Goal: Communication & Community: Answer question/provide support

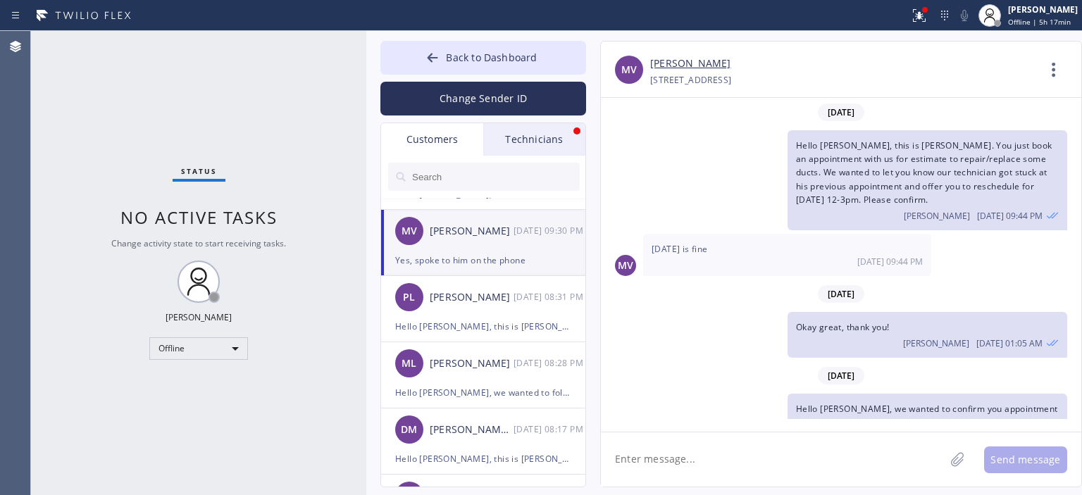
scroll to position [92, 0]
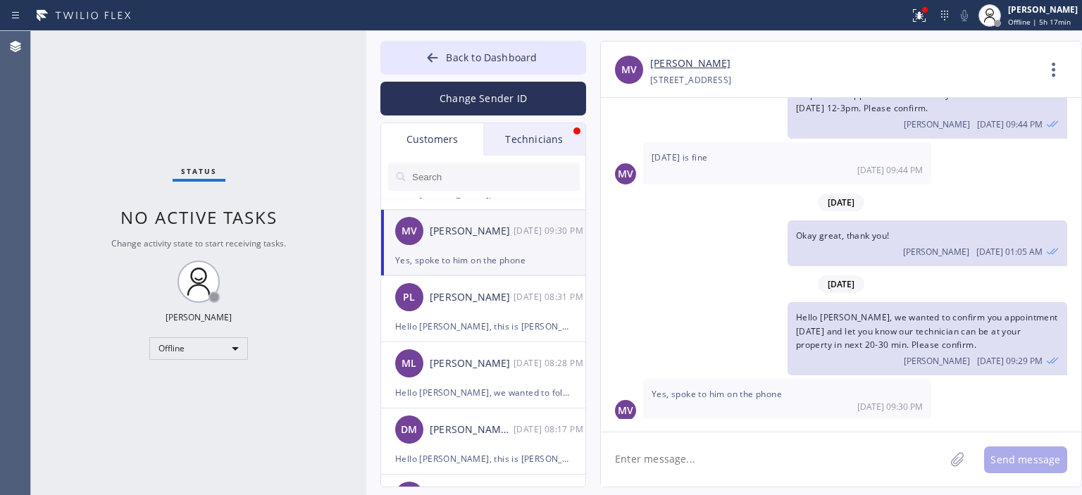
click at [496, 308] on div "PL [PERSON_NAME] [DATE] 08:31 PM" at bounding box center [484, 297] width 206 height 42
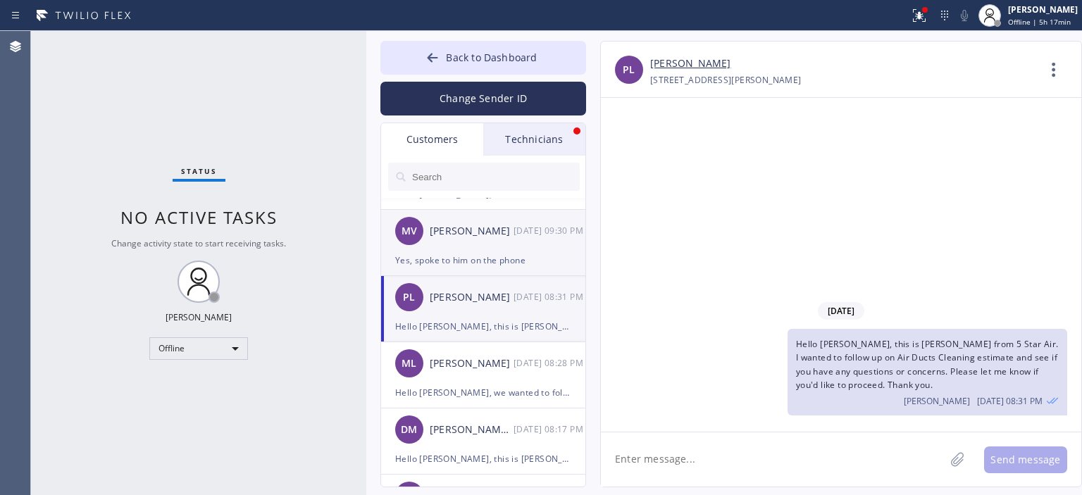
scroll to position [0, 0]
click at [503, 250] on div "MV [PERSON_NAME] [DATE] 09:30 PM" at bounding box center [484, 231] width 206 height 42
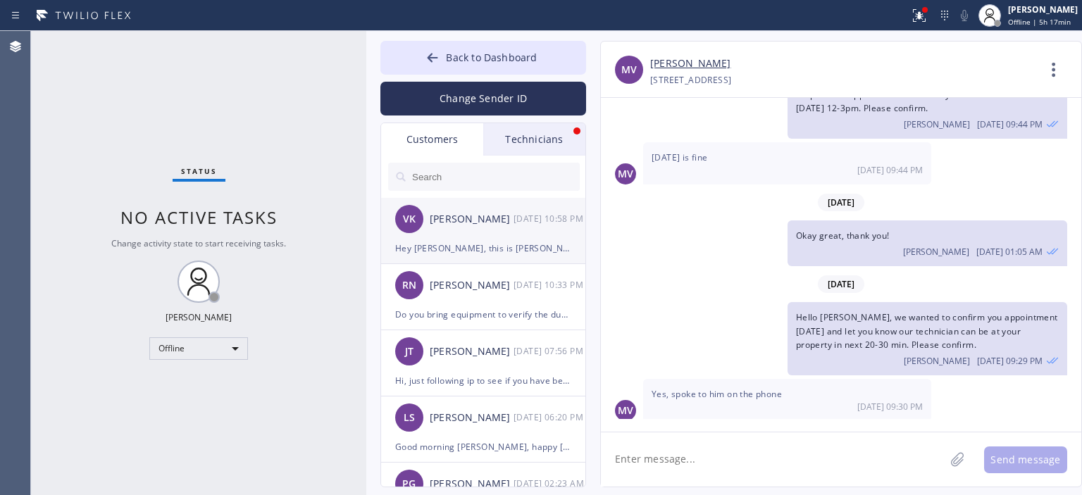
click at [496, 247] on div "Hey [PERSON_NAME], this is [PERSON_NAME] from 5 Star Air. Sorry for catching yo…" at bounding box center [483, 248] width 176 height 16
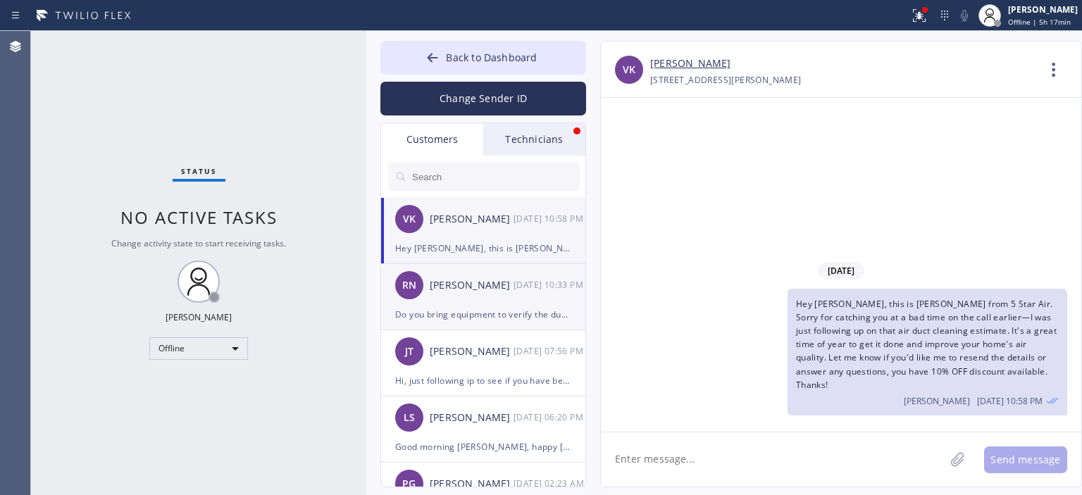
click at [508, 284] on div "[PERSON_NAME]" at bounding box center [472, 285] width 84 height 16
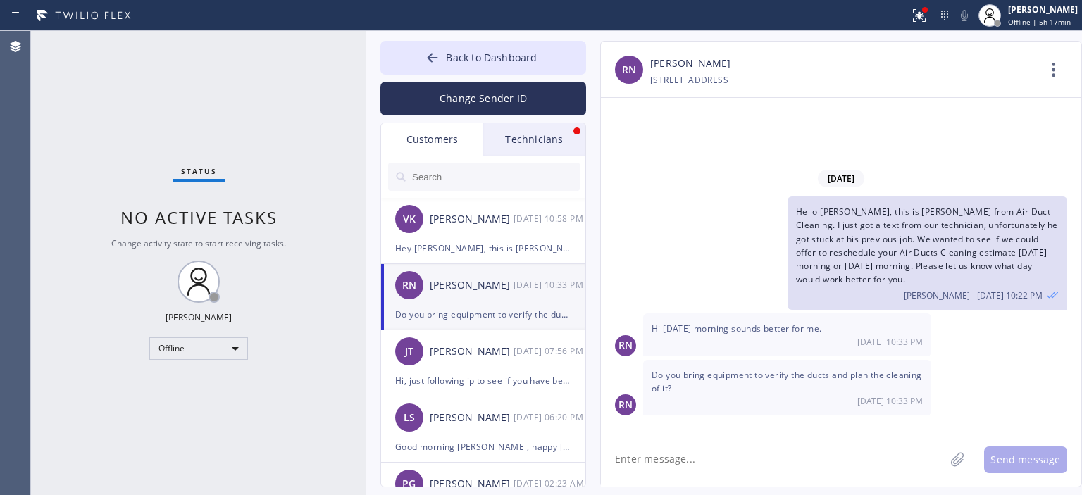
click at [725, 474] on textarea at bounding box center [773, 459] width 344 height 54
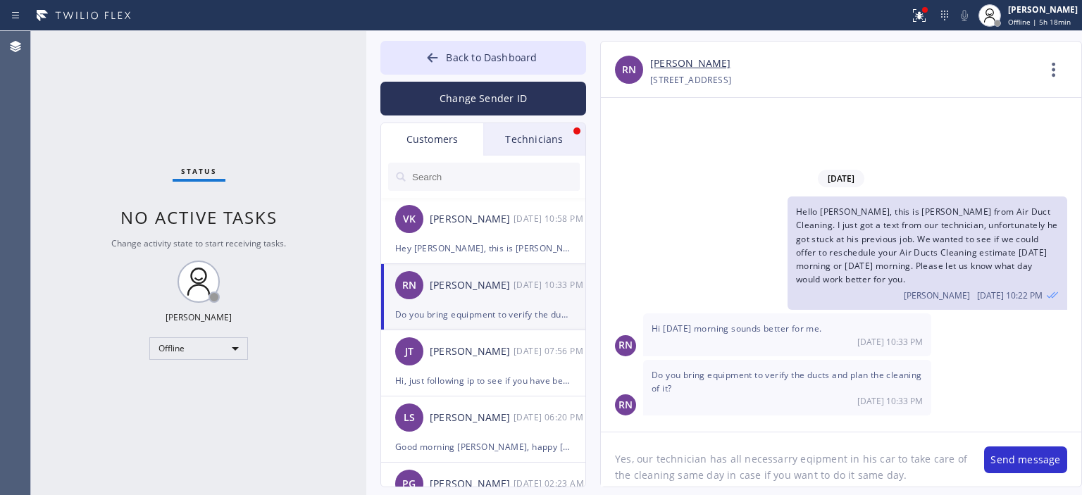
click at [724, 470] on textarea "Yes, our technician has all necessarry eqipment in his car to take care of the …" at bounding box center [785, 459] width 369 height 54
type textarea "Yes, our technician has all necessarry eqipment in his car to take care of the …"
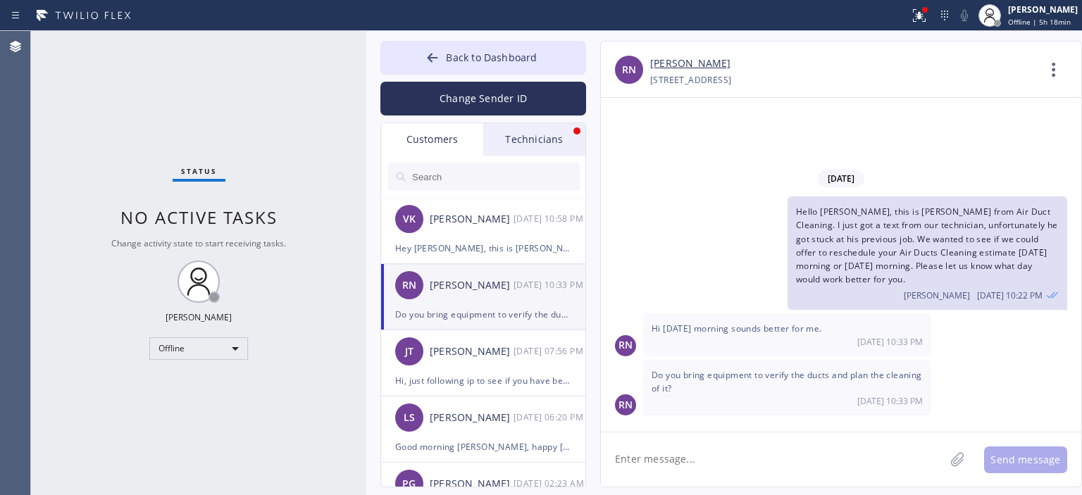
paste textarea "Yes, our technician has all necessary equipment in his car to take care of the …"
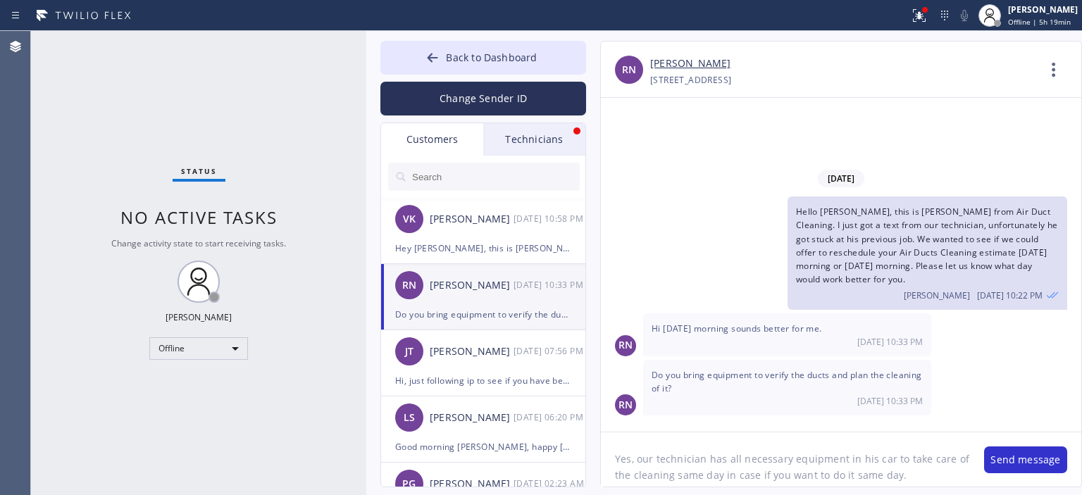
drag, startPoint x: 720, startPoint y: 474, endPoint x: 891, endPoint y: 478, distance: 171.2
click at [891, 478] on textarea "Yes, our technician has all necessary equipment in his car to take care of the …" at bounding box center [785, 459] width 369 height 54
drag, startPoint x: 673, startPoint y: 474, endPoint x: 718, endPoint y: 478, distance: 45.2
click at [718, 478] on textarea "Yes, our technician has all necessary equipment in his car to take care of the …" at bounding box center [785, 459] width 369 height 54
type textarea "Yes, our technician has all necessary equipment in his car to take care of the …"
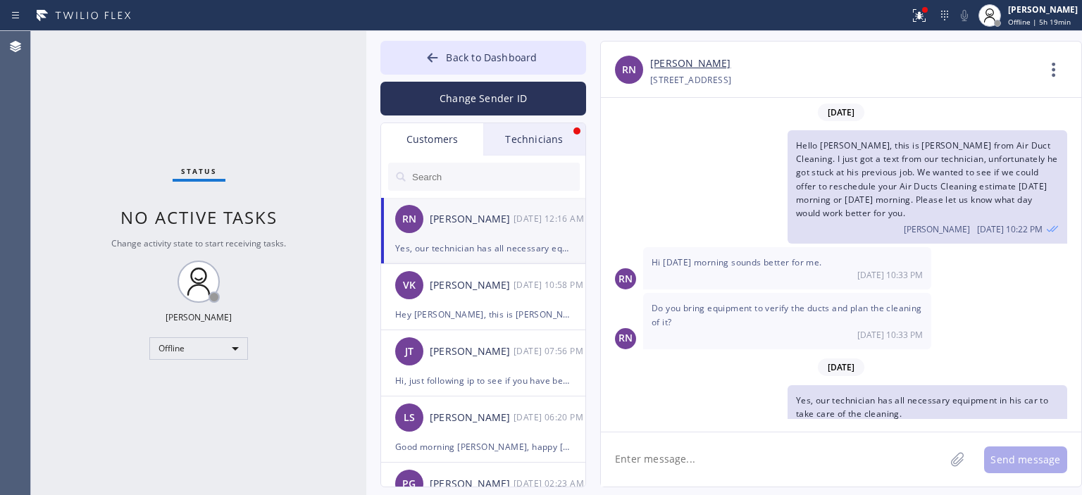
scroll to position [25, 0]
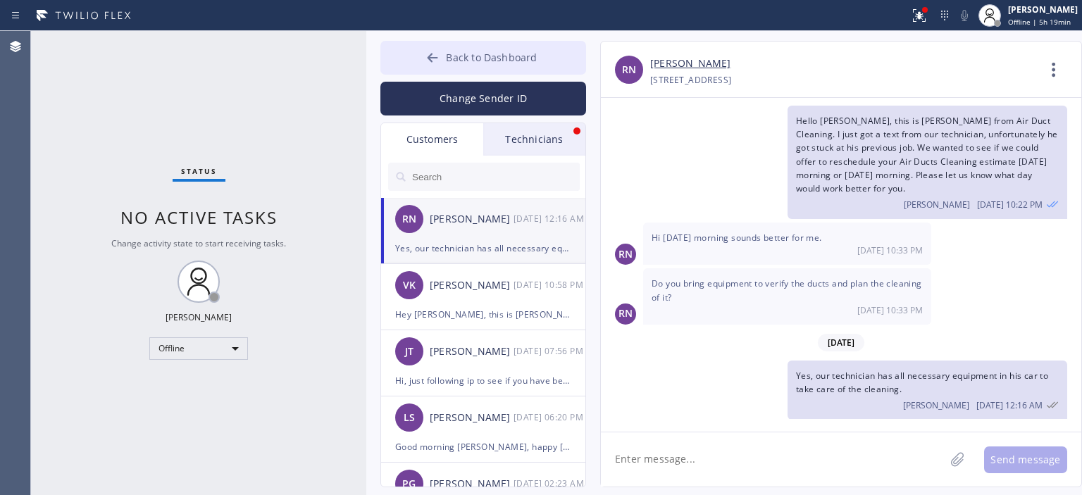
click at [419, 63] on button "Back to Dashboard" at bounding box center [483, 58] width 206 height 34
